Goal: Task Accomplishment & Management: Complete application form

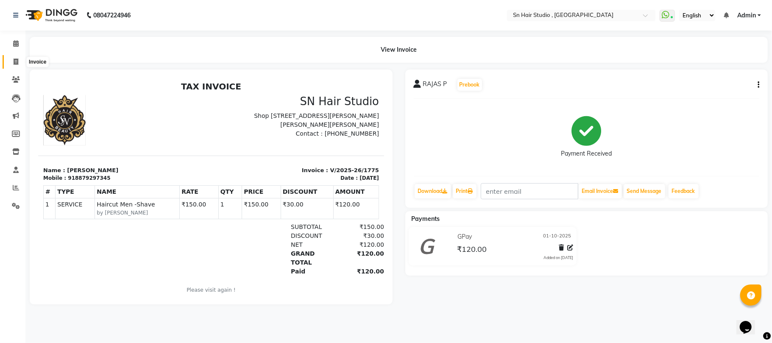
click at [14, 59] on icon at bounding box center [16, 62] width 5 height 6
select select "6415"
select select "service"
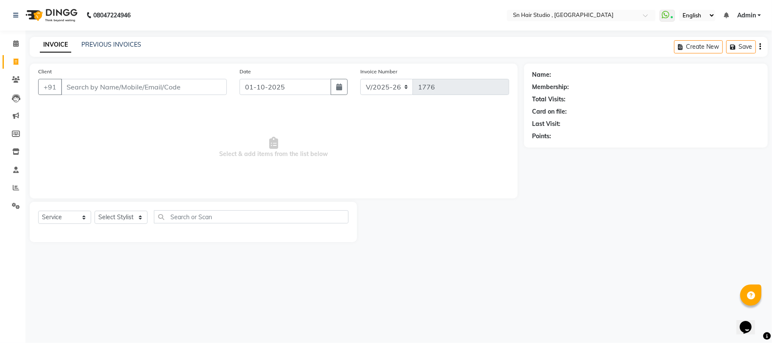
click at [87, 88] on input "Client" at bounding box center [144, 87] width 166 height 16
type input "9284299326"
click at [210, 87] on span "Add Client" at bounding box center [205, 87] width 34 height 8
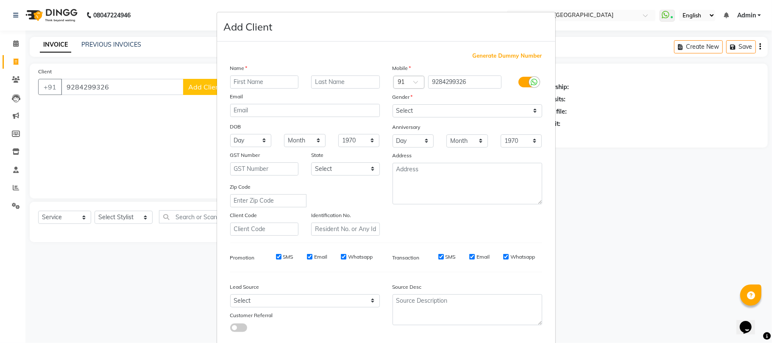
click at [243, 85] on input "text" at bounding box center [264, 81] width 69 height 13
type input "[PERSON_NAME]"
click at [319, 81] on input "text" at bounding box center [345, 81] width 69 height 13
type input "[PERSON_NAME]"
click at [412, 107] on select "Select [DEMOGRAPHIC_DATA] [DEMOGRAPHIC_DATA] Other Prefer Not To Say" at bounding box center [468, 110] width 150 height 13
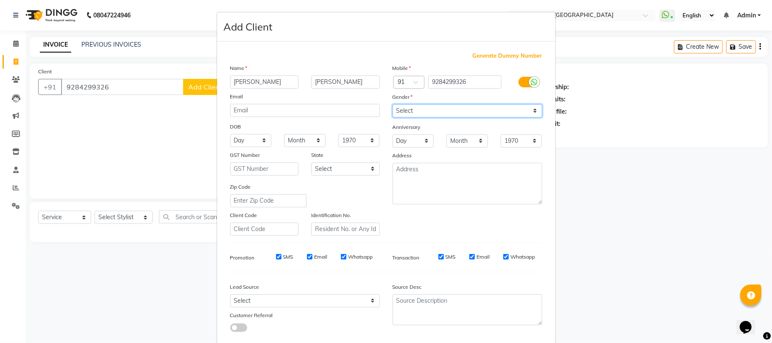
select select "[DEMOGRAPHIC_DATA]"
click at [393, 104] on select "Select [DEMOGRAPHIC_DATA] [DEMOGRAPHIC_DATA] Other Prefer Not To Say" at bounding box center [468, 110] width 150 height 13
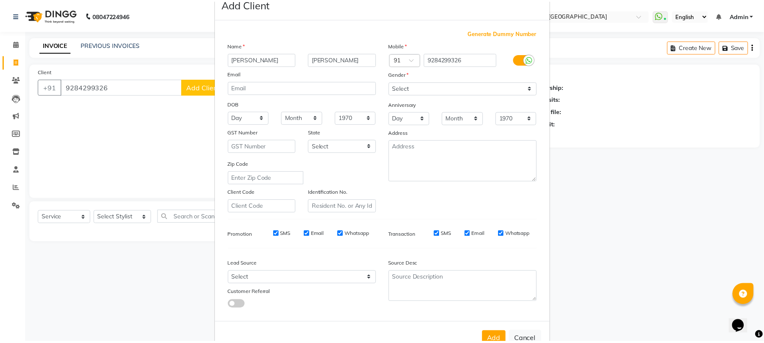
scroll to position [46, 0]
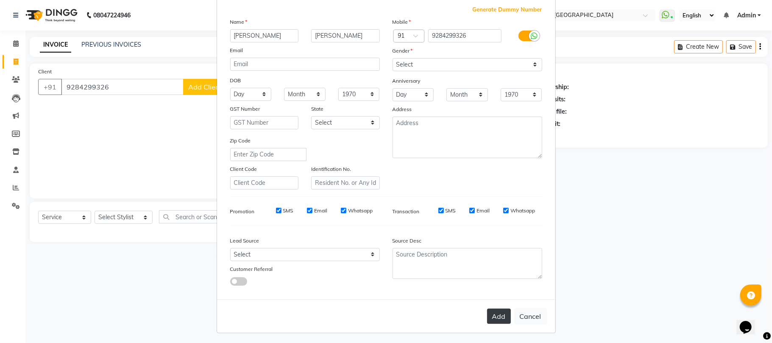
click at [497, 314] on button "Add" at bounding box center [499, 316] width 24 height 15
select select
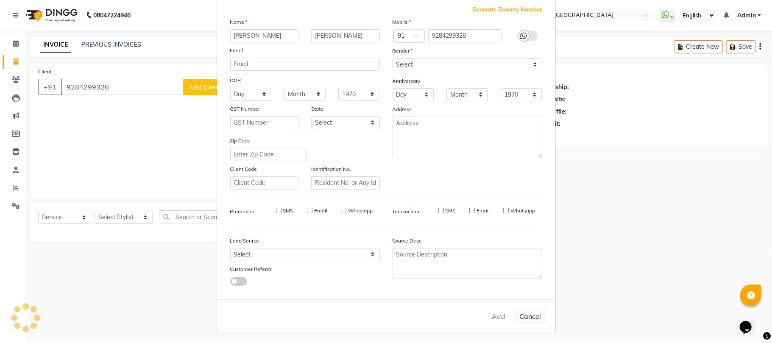
select select
checkbox input "false"
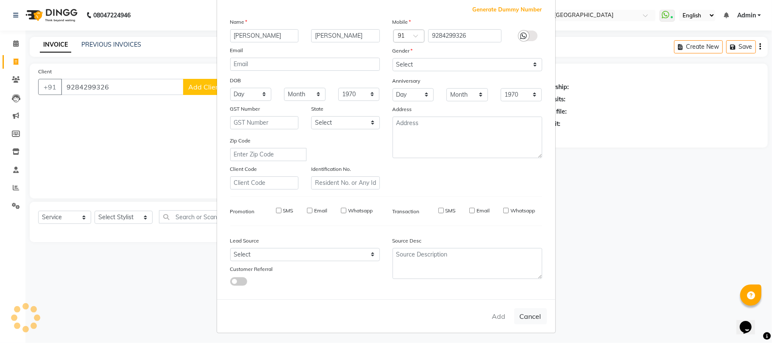
checkbox input "false"
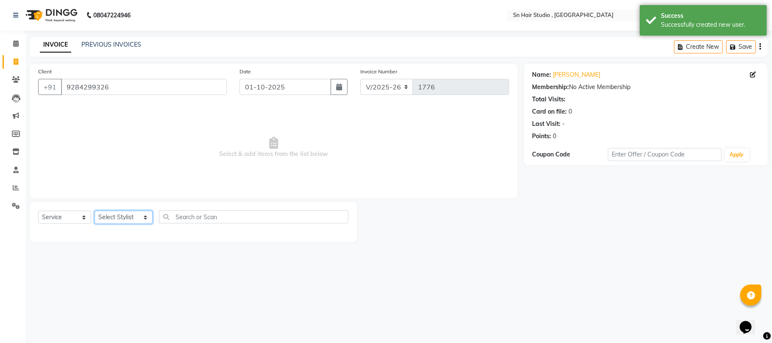
click at [131, 215] on select "Select Stylist [PERSON_NAME] [PERSON_NAME] [PERSON_NAME] hair [PERSON_NAME]" at bounding box center [124, 217] width 58 height 13
select select "67678"
click at [95, 211] on select "Select Stylist [PERSON_NAME] [PERSON_NAME] [PERSON_NAME] hair [PERSON_NAME]" at bounding box center [124, 217] width 58 height 13
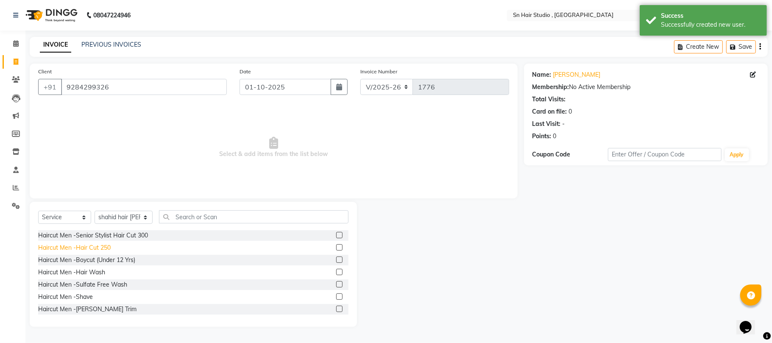
click at [75, 247] on div "Haircut Men -Hair Cut 250" at bounding box center [74, 247] width 73 height 9
checkbox input "false"
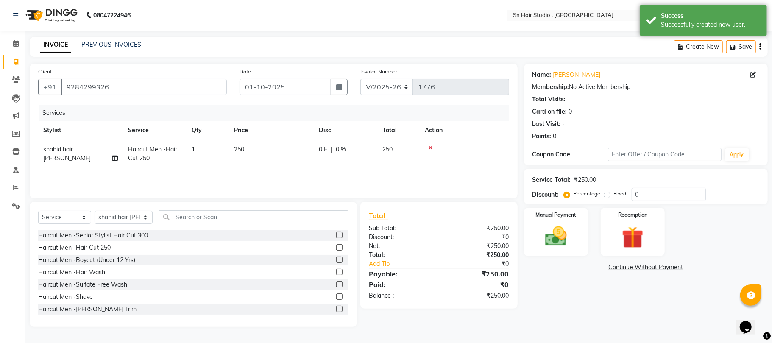
click at [64, 302] on div "Haircut Men -Shave" at bounding box center [193, 297] width 310 height 11
click at [63, 311] on div "Haircut Men -[PERSON_NAME] Trim" at bounding box center [87, 309] width 98 height 9
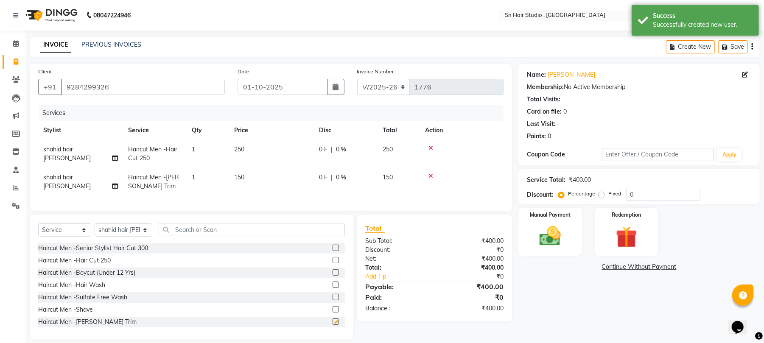
checkbox input "false"
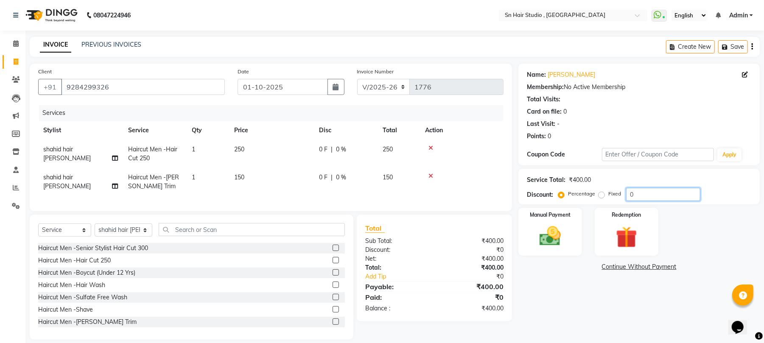
click at [637, 196] on input "0" at bounding box center [663, 194] width 74 height 13
type input "020"
click at [560, 232] on img at bounding box center [550, 236] width 36 height 26
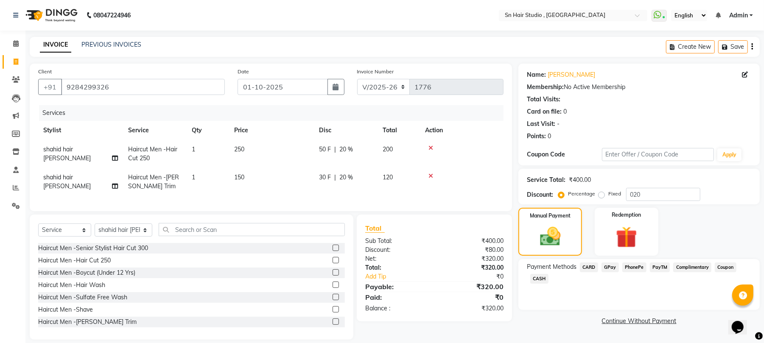
scroll to position [17, 0]
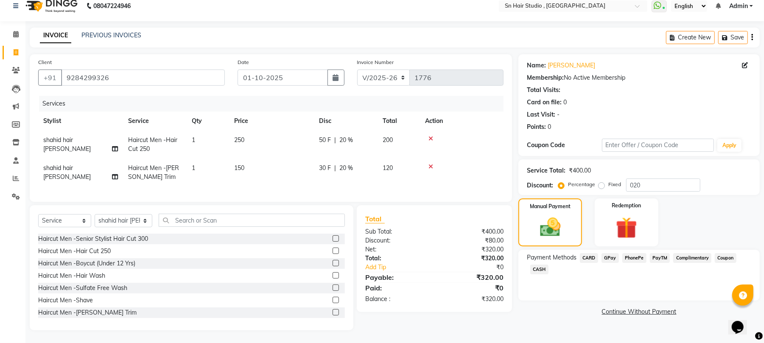
click at [612, 253] on span "GPay" at bounding box center [609, 258] width 17 height 10
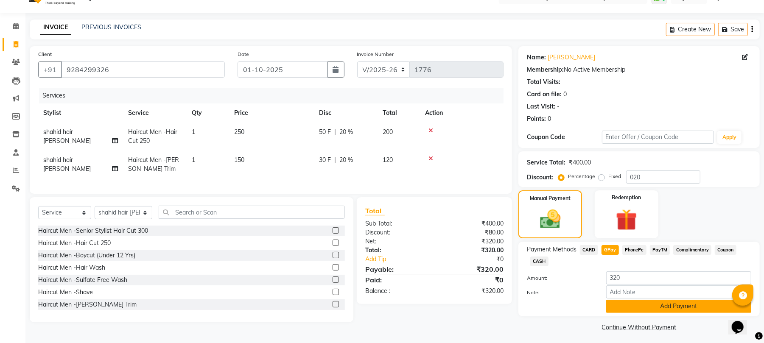
click at [639, 308] on button "Add Payment" at bounding box center [678, 306] width 145 height 13
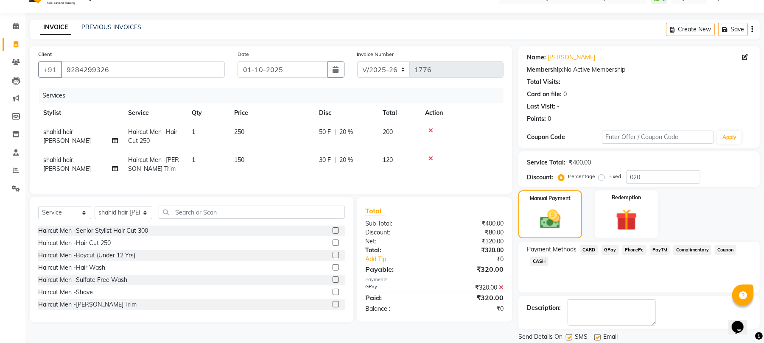
scroll to position [46, 0]
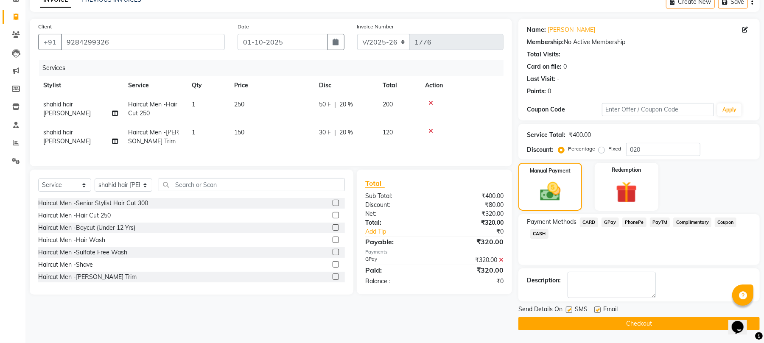
click at [590, 318] on button "Checkout" at bounding box center [638, 323] width 241 height 13
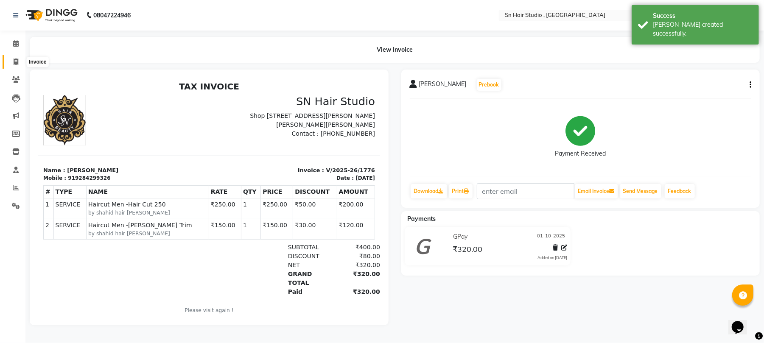
click at [14, 64] on icon at bounding box center [16, 62] width 5 height 6
select select "6415"
select select "service"
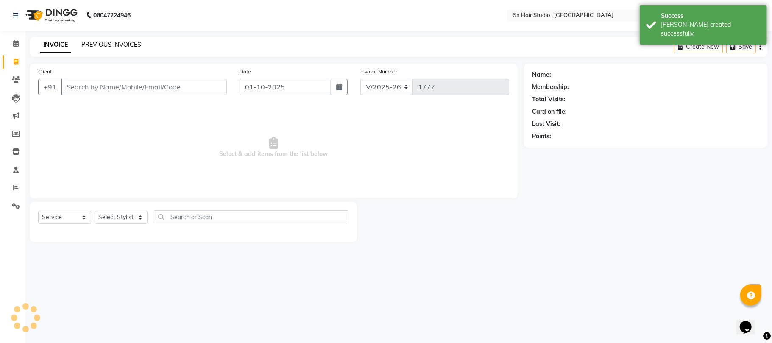
click at [102, 45] on link "PREVIOUS INVOICES" at bounding box center [111, 45] width 60 height 8
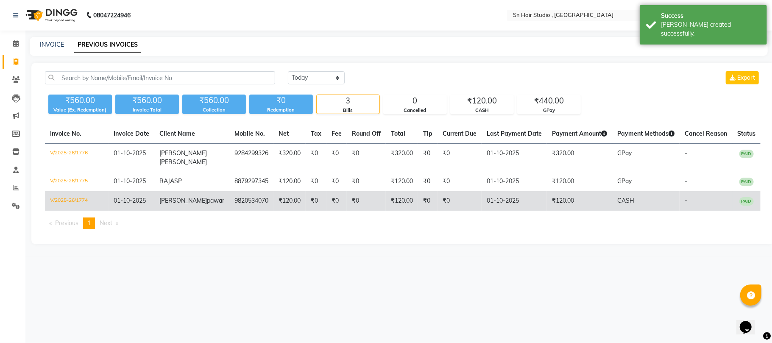
click at [123, 201] on span "01-10-2025" at bounding box center [130, 201] width 32 height 8
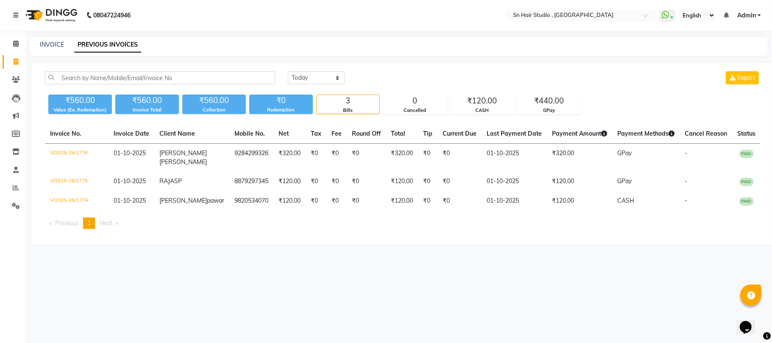
click at [51, 39] on div "INVOICE PREVIOUS INVOICES" at bounding box center [399, 46] width 738 height 19
click at [49, 43] on link "INVOICE" at bounding box center [52, 45] width 24 height 8
select select "6415"
select select "service"
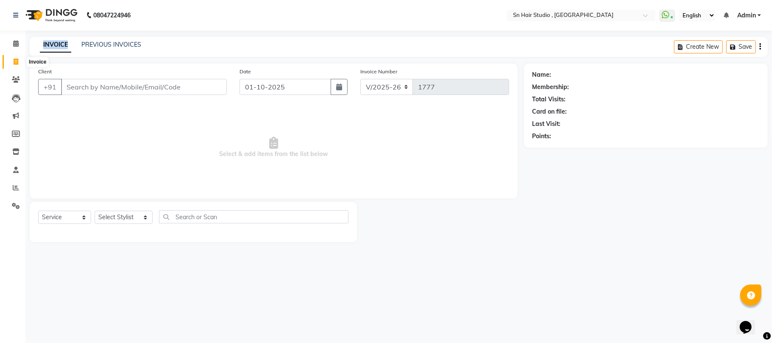
click at [15, 63] on icon at bounding box center [16, 62] width 5 height 6
select select "6415"
select select "service"
click at [111, 42] on link "PREVIOUS INVOICES" at bounding box center [111, 45] width 60 height 8
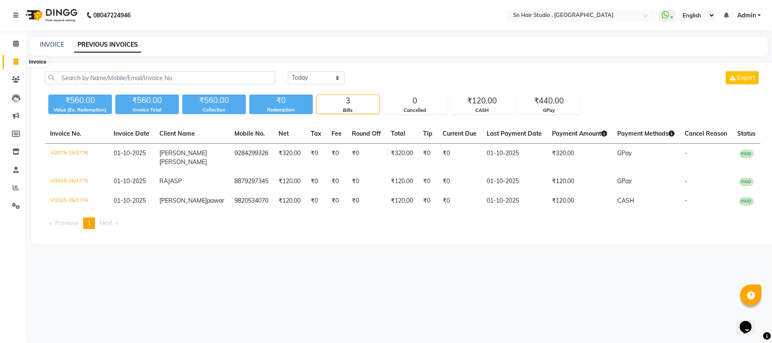
click at [14, 59] on icon at bounding box center [16, 62] width 5 height 6
select select "service"
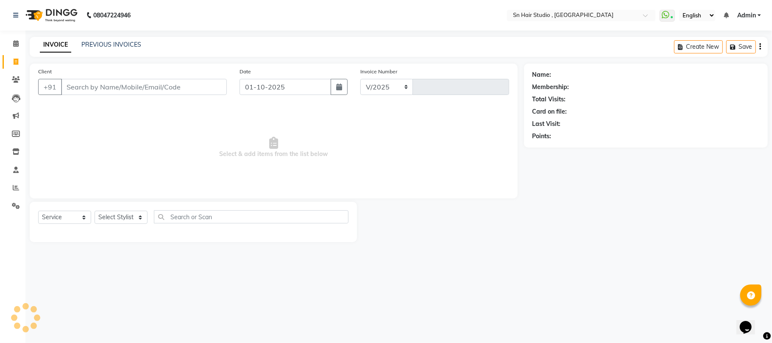
select select "6415"
type input "1777"
click at [76, 85] on input "Client" at bounding box center [144, 87] width 166 height 16
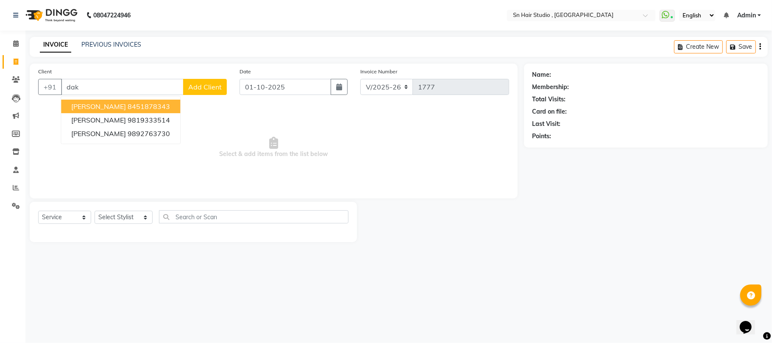
click at [83, 105] on span "[PERSON_NAME]" at bounding box center [98, 106] width 55 height 8
type input "8451878343"
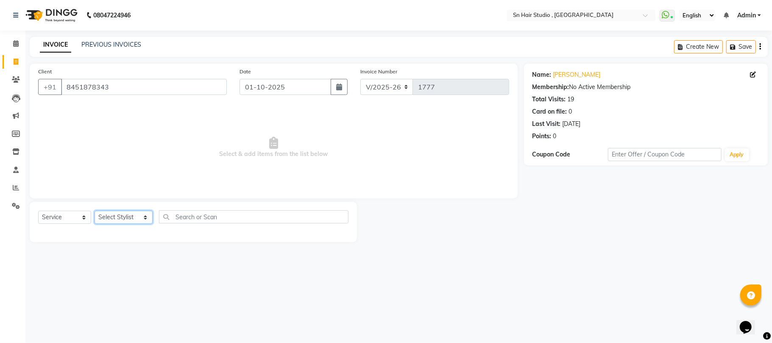
click at [116, 216] on select "Select Stylist [PERSON_NAME] [PERSON_NAME] [PERSON_NAME] hair [PERSON_NAME]" at bounding box center [124, 217] width 58 height 13
select select "65872"
click at [95, 211] on select "Select Stylist [PERSON_NAME] [PERSON_NAME] [PERSON_NAME] hair [PERSON_NAME]" at bounding box center [124, 217] width 58 height 13
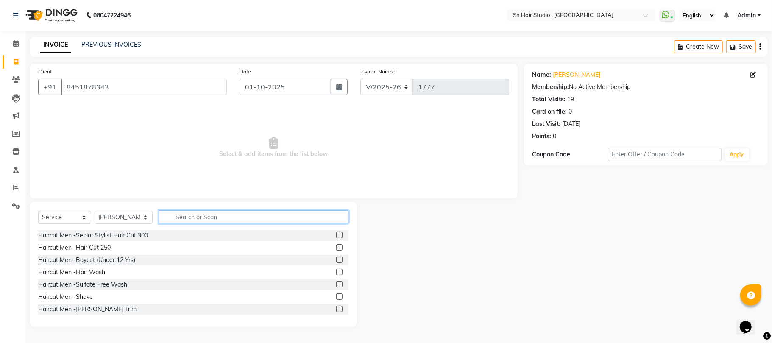
click at [174, 216] on input "text" at bounding box center [254, 216] width 190 height 13
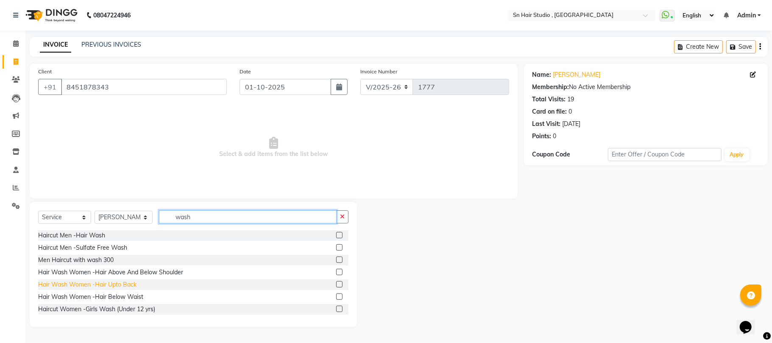
type input "wash"
click at [81, 284] on div "Hair Wash Women -Hair Upto Back" at bounding box center [87, 284] width 98 height 9
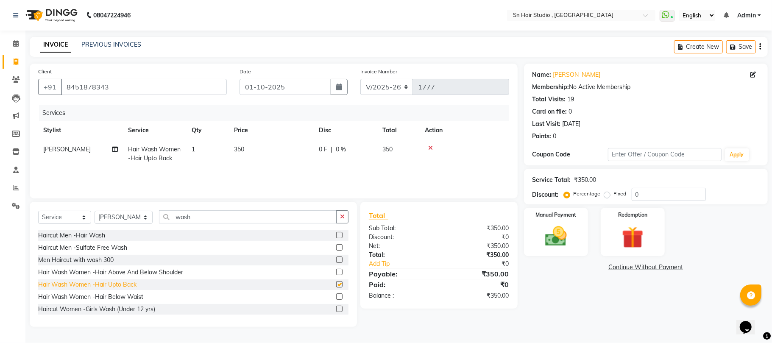
checkbox input "false"
click at [644, 193] on input "0" at bounding box center [669, 194] width 74 height 13
type input "020"
drag, startPoint x: 595, startPoint y: 303, endPoint x: 579, endPoint y: 259, distance: 47.1
click at [579, 259] on div "Name: [PERSON_NAME] Membership: No Active Membership Total Visits: 19 Card on f…" at bounding box center [649, 195] width 250 height 263
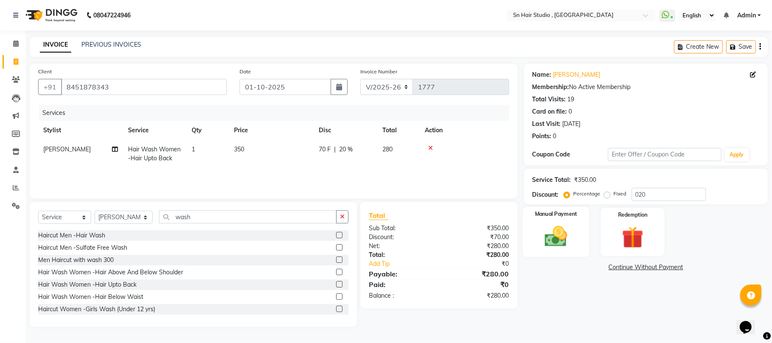
click at [560, 233] on img at bounding box center [556, 236] width 37 height 26
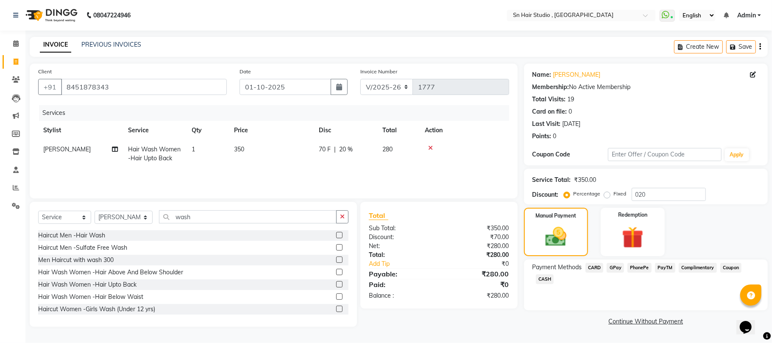
click at [614, 267] on span "GPay" at bounding box center [615, 268] width 17 height 10
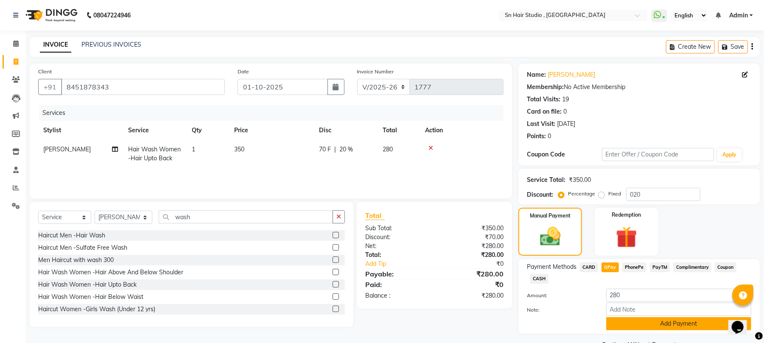
click at [641, 321] on button "Add Payment" at bounding box center [678, 323] width 145 height 13
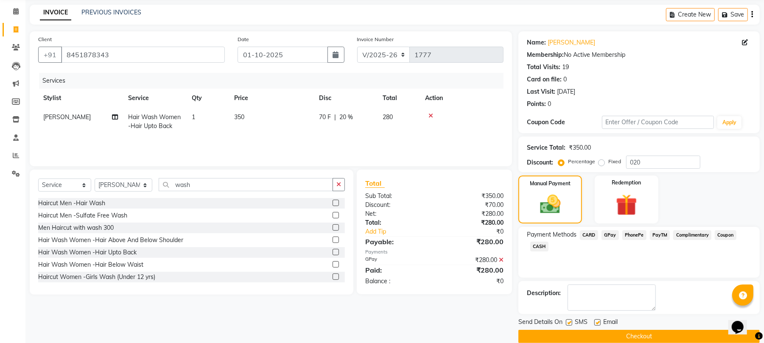
scroll to position [46, 0]
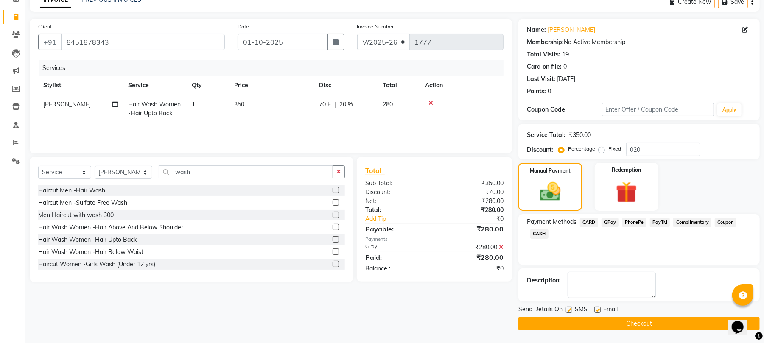
click at [622, 319] on button "Checkout" at bounding box center [638, 323] width 241 height 13
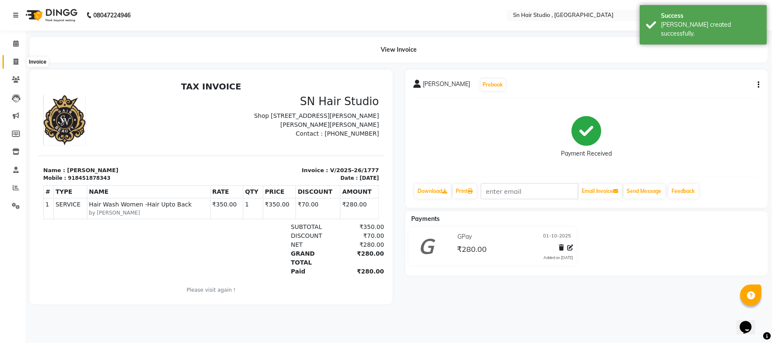
click at [14, 61] on icon at bounding box center [16, 62] width 5 height 6
select select "6415"
select select "service"
